Goal: Task Accomplishment & Management: Use online tool/utility

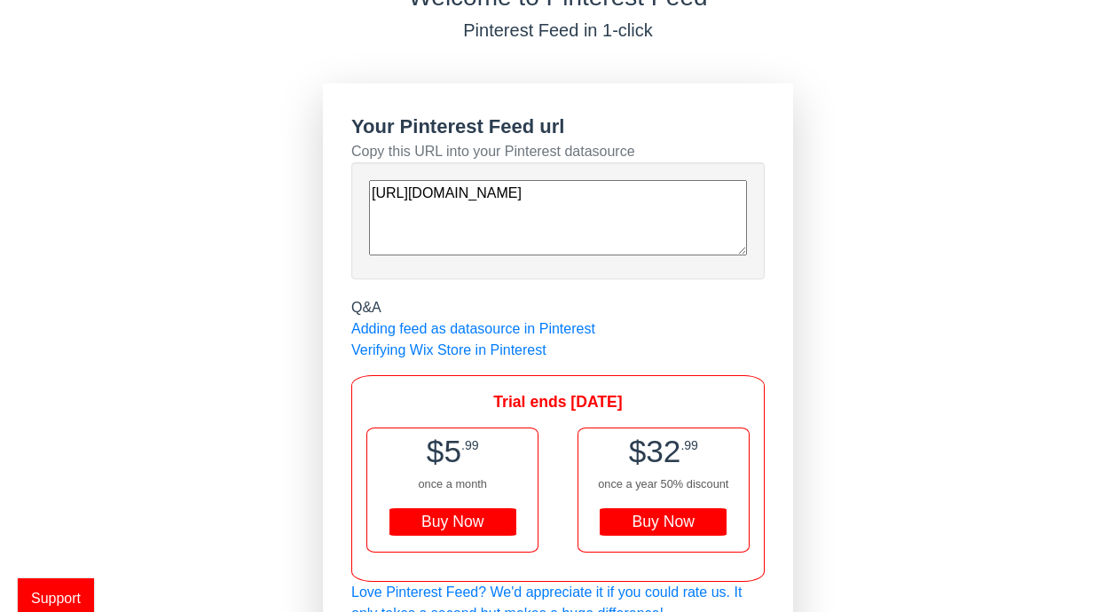
scroll to position [122, 0]
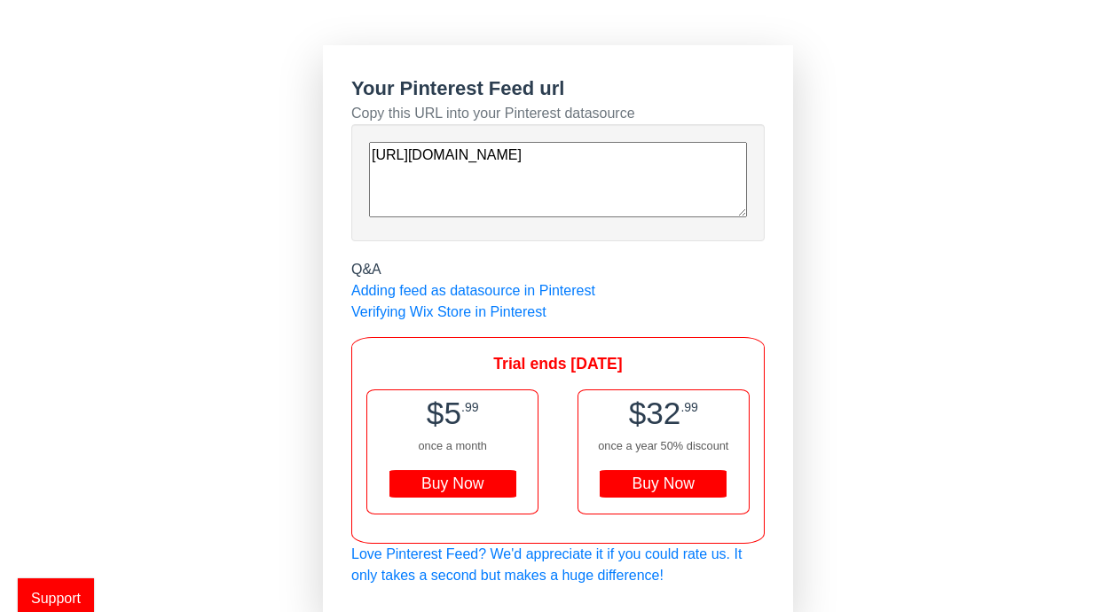
drag, startPoint x: 372, startPoint y: 153, endPoint x: 617, endPoint y: 222, distance: 254.1
click at [617, 222] on div "[URL][DOMAIN_NAME]" at bounding box center [558, 183] width 378 height 82
click at [445, 478] on div "Buy Now" at bounding box center [452, 484] width 127 height 28
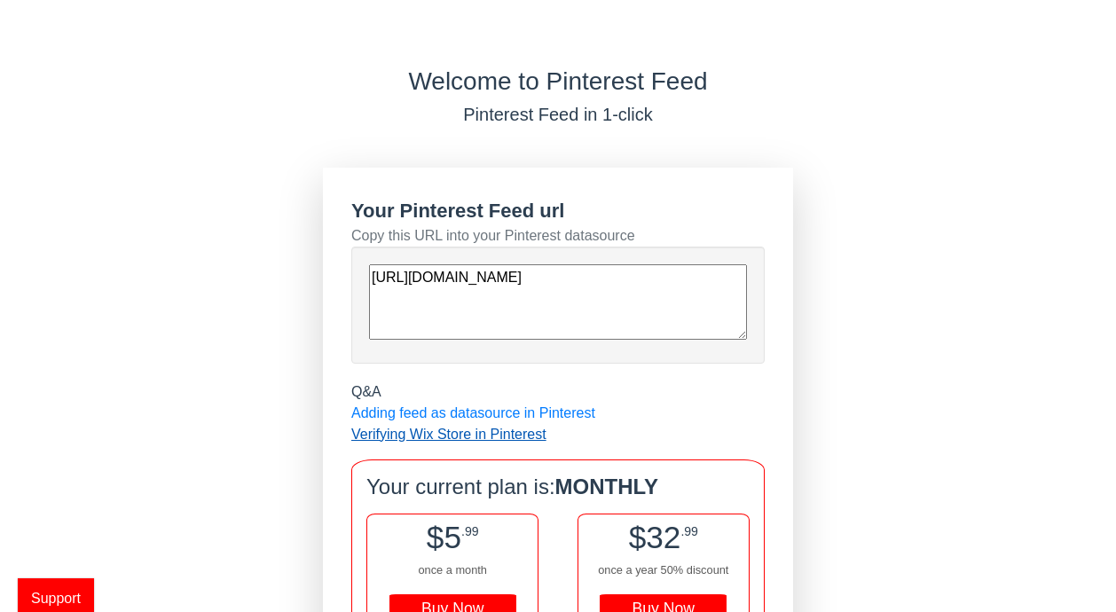
click at [514, 433] on link "Verifying Wix Store in Pinterest" at bounding box center [448, 434] width 195 height 15
click at [463, 412] on link "Adding feed as datasource in Pinterest" at bounding box center [473, 412] width 244 height 15
